Goal: Task Accomplishment & Management: Use online tool/utility

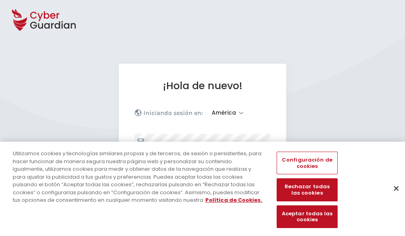
select select "América"
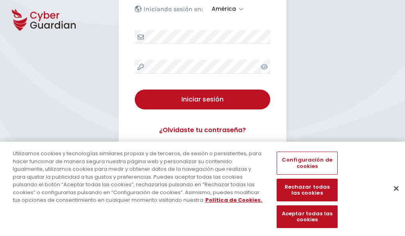
click at [392, 197] on button "Cerrar" at bounding box center [396, 189] width 18 height 18
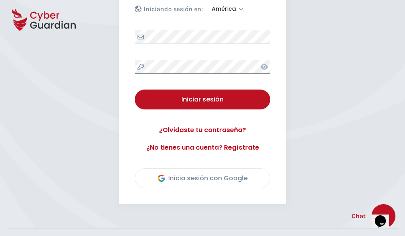
scroll to position [181, 0]
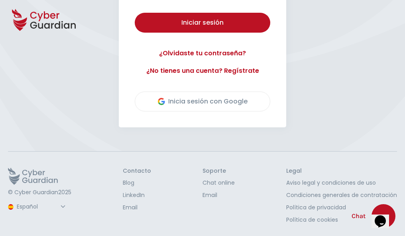
click at [135, 13] on button "Iniciar sesión" at bounding box center [202, 23] width 135 height 20
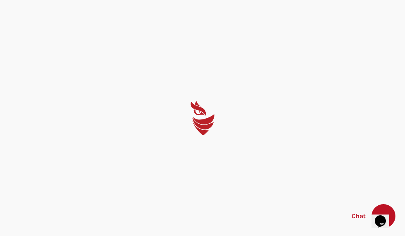
scroll to position [0, 0]
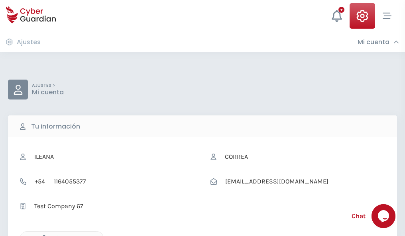
click at [42, 235] on icon "button" at bounding box center [42, 238] width 7 height 7
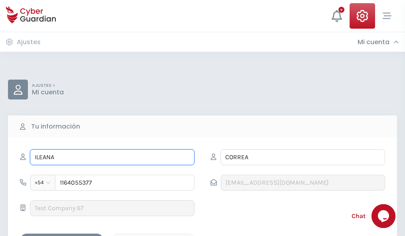
click at [112, 157] on input "ILEANA" at bounding box center [112, 157] width 164 height 16
type input "I"
type input "Flor"
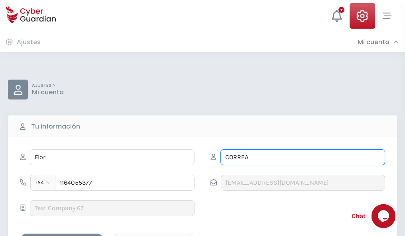
click at [302, 157] on input "CORREA" at bounding box center [302, 157] width 164 height 16
type input "C"
type input "Bustos"
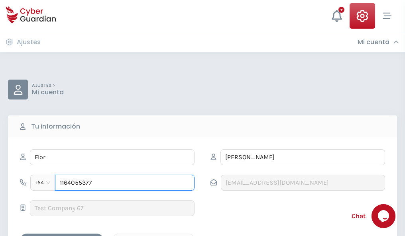
click at [125, 183] on input "1164055377" at bounding box center [124, 183] width 139 height 16
type input "1"
type input "4976860662"
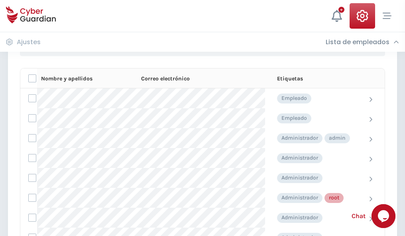
scroll to position [401, 0]
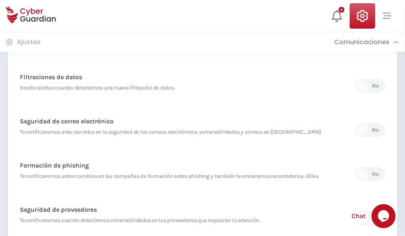
scroll to position [419, 0]
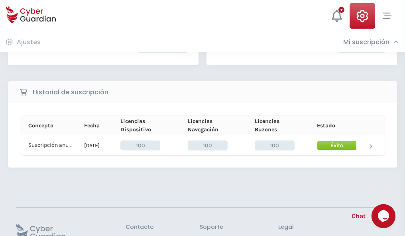
scroll to position [202, 0]
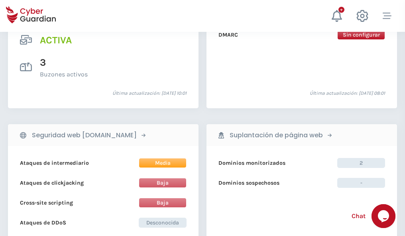
scroll to position [809, 0]
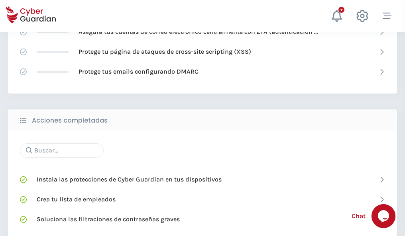
scroll to position [531, 0]
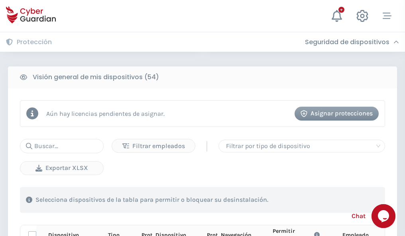
scroll to position [704, 0]
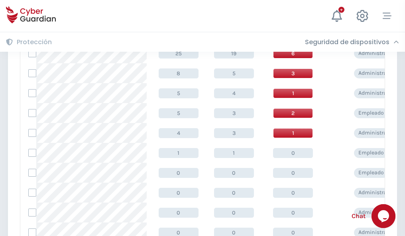
scroll to position [401, 0]
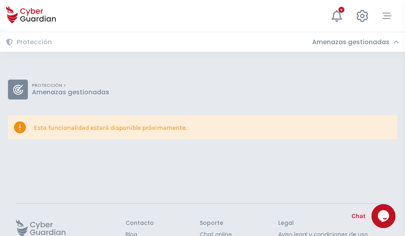
scroll to position [52, 0]
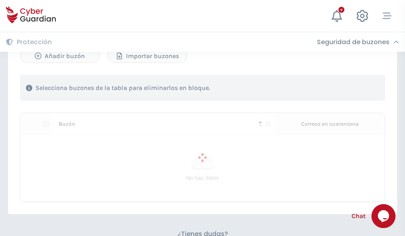
scroll to position [341, 0]
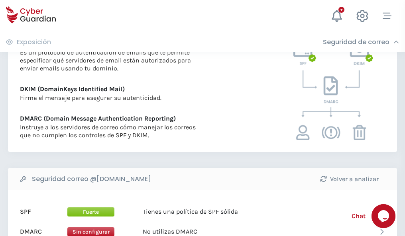
scroll to position [430, 0]
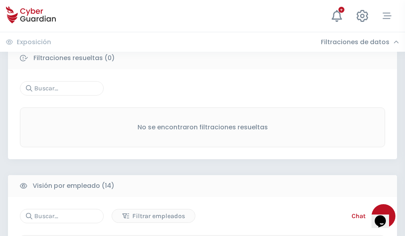
scroll to position [719, 0]
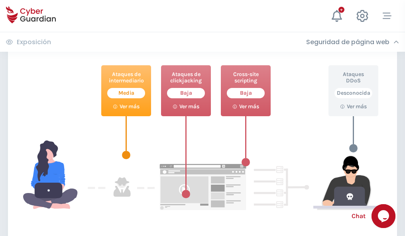
scroll to position [434, 0]
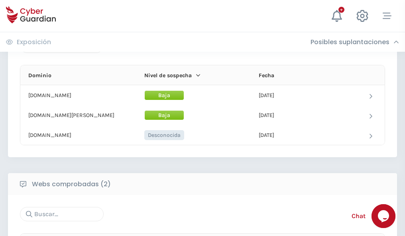
scroll to position [478, 0]
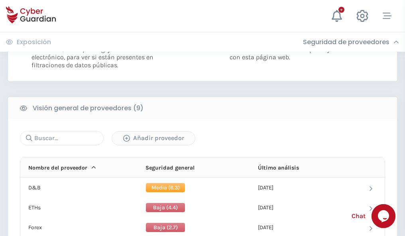
scroll to position [573, 0]
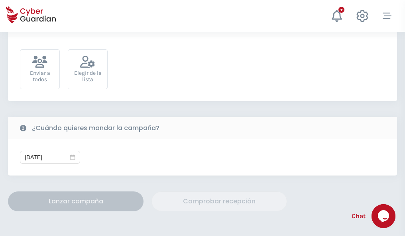
scroll to position [292, 0]
